Goal: Task Accomplishment & Management: Manage account settings

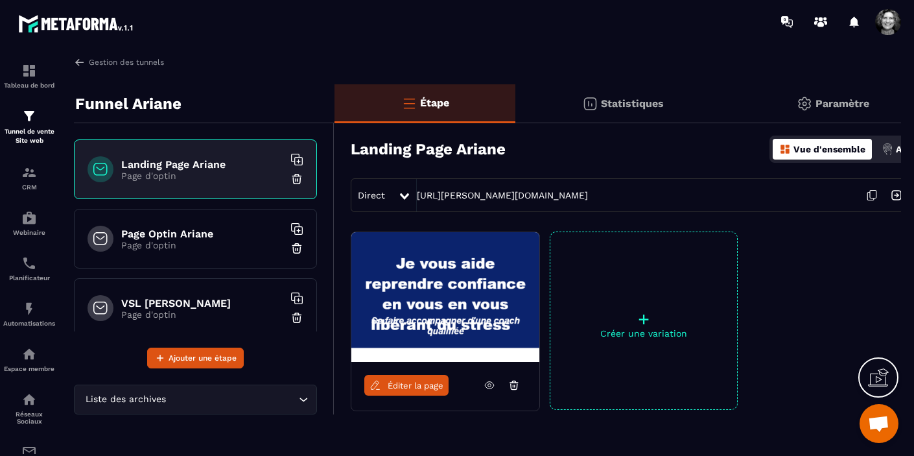
scroll to position [15431, 0]
click at [81, 63] on img at bounding box center [80, 62] width 12 height 12
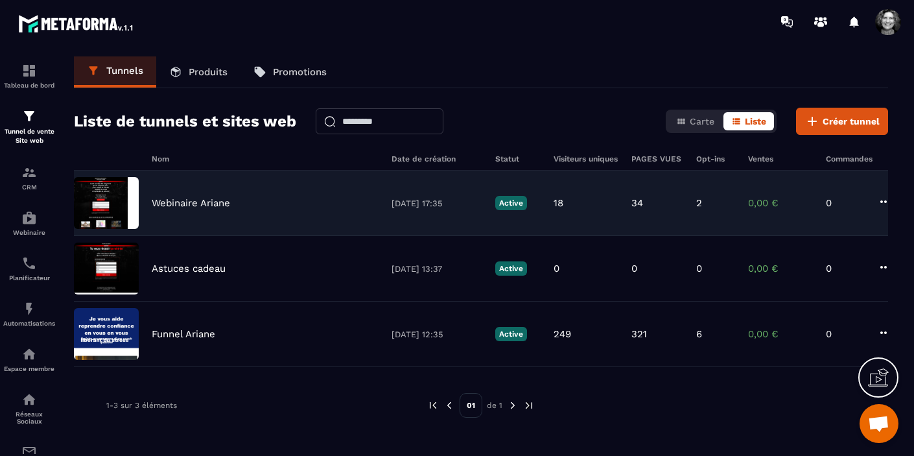
click at [207, 217] on div "Webinaire Ariane [DATE] 17:35 Active 18 34 2 0,00 € 0" at bounding box center [481, 202] width 814 height 65
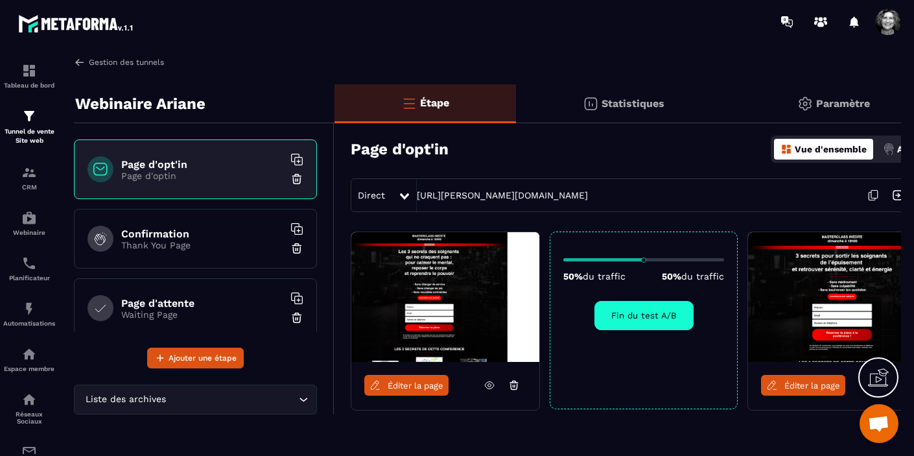
click at [80, 64] on img at bounding box center [80, 62] width 12 height 12
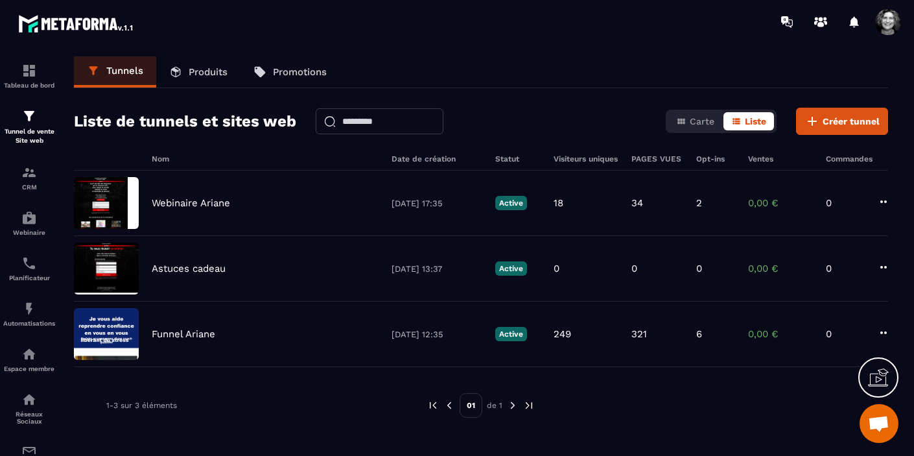
click at [883, 23] on span at bounding box center [888, 22] width 26 height 26
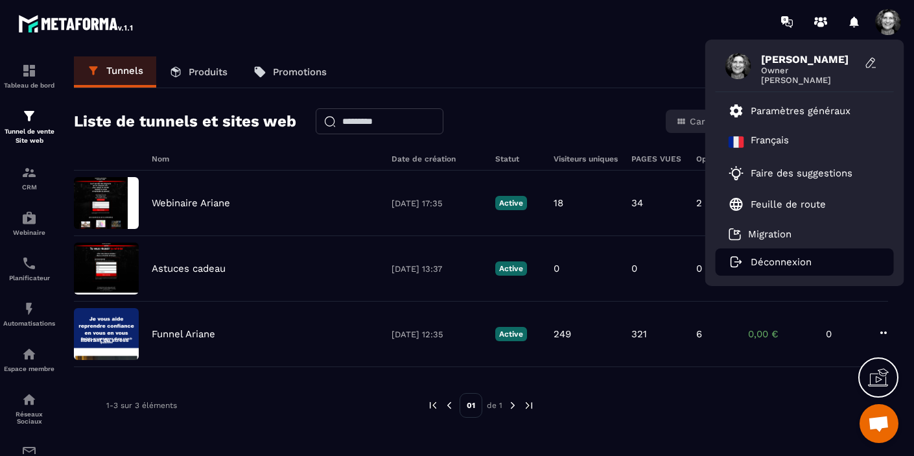
click at [791, 259] on p "Déconnexion" at bounding box center [780, 262] width 61 height 12
